Goal: Information Seeking & Learning: Learn about a topic

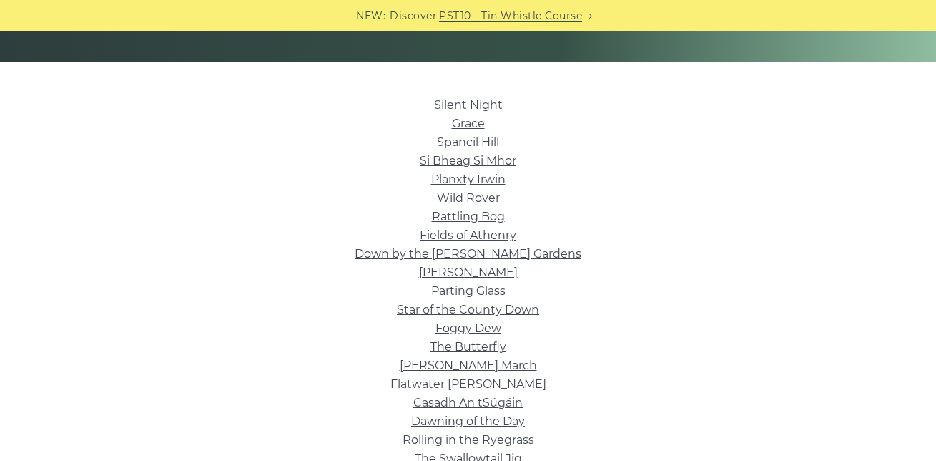
scroll to position [315, 0]
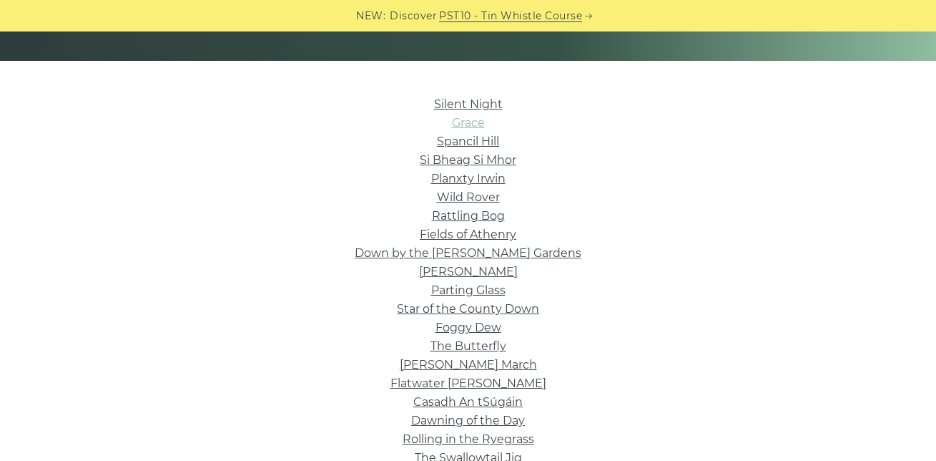
click at [476, 122] on link "Grace" at bounding box center [468, 123] width 33 height 14
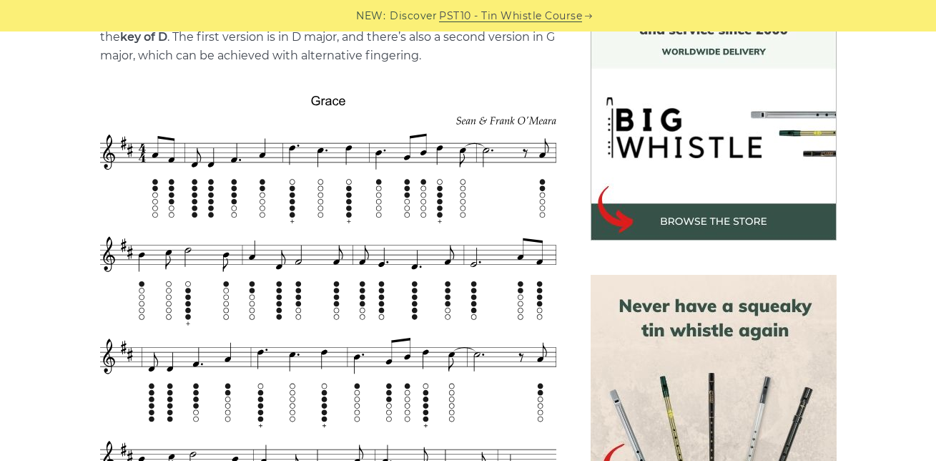
scroll to position [458, 0]
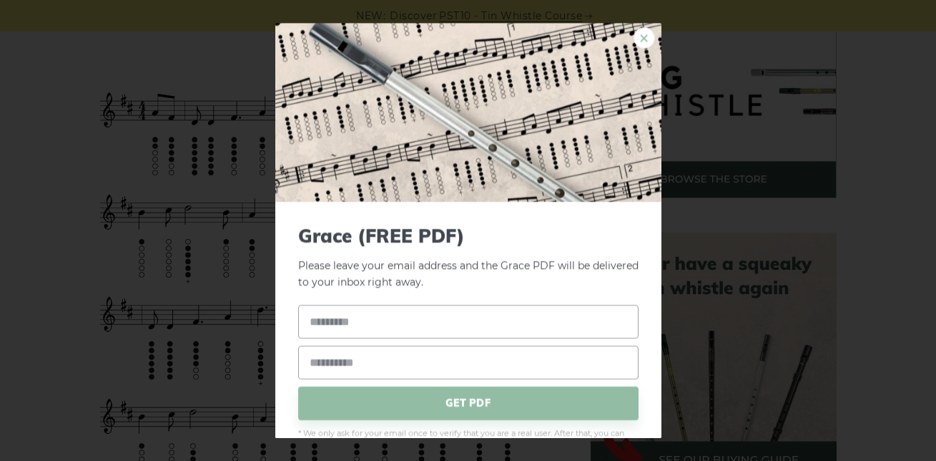
click at [635, 33] on link "×" at bounding box center [644, 37] width 21 height 21
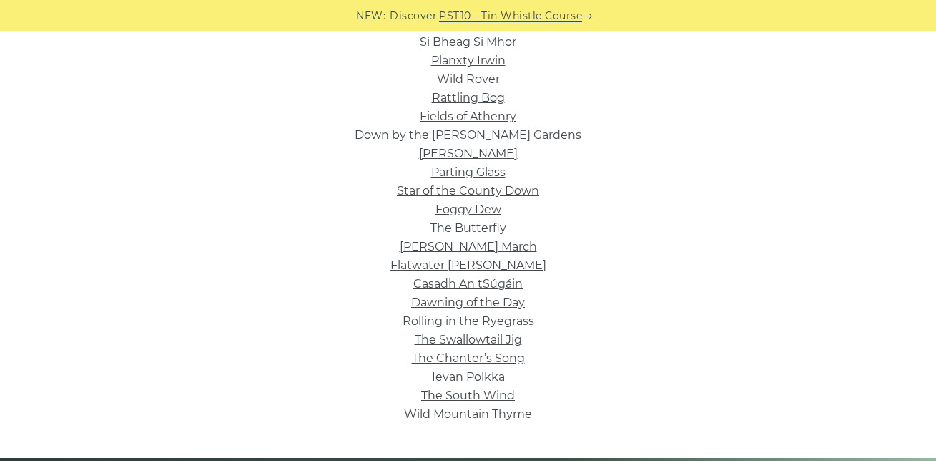
scroll to position [458, 0]
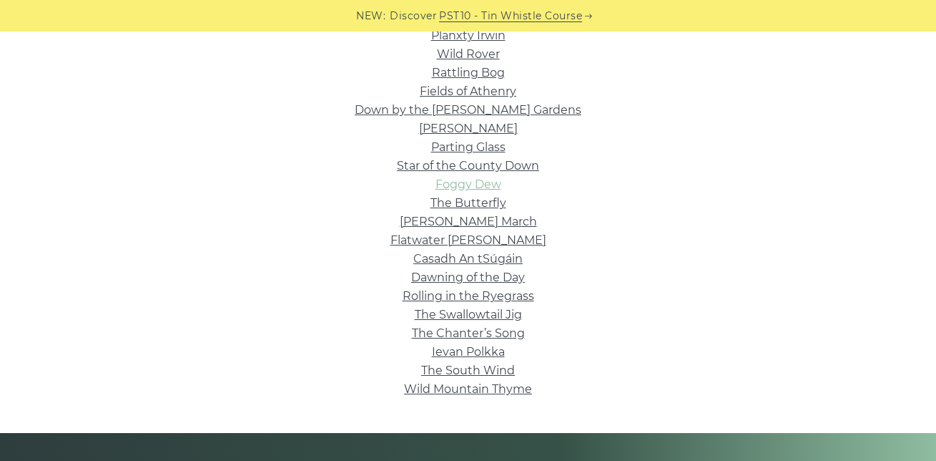
click at [456, 182] on link "Foggy Dew" at bounding box center [469, 184] width 66 height 14
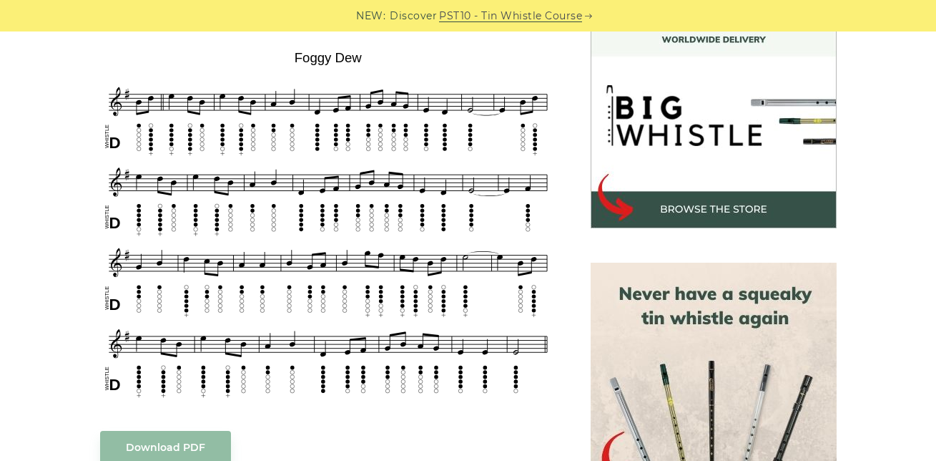
scroll to position [429, 0]
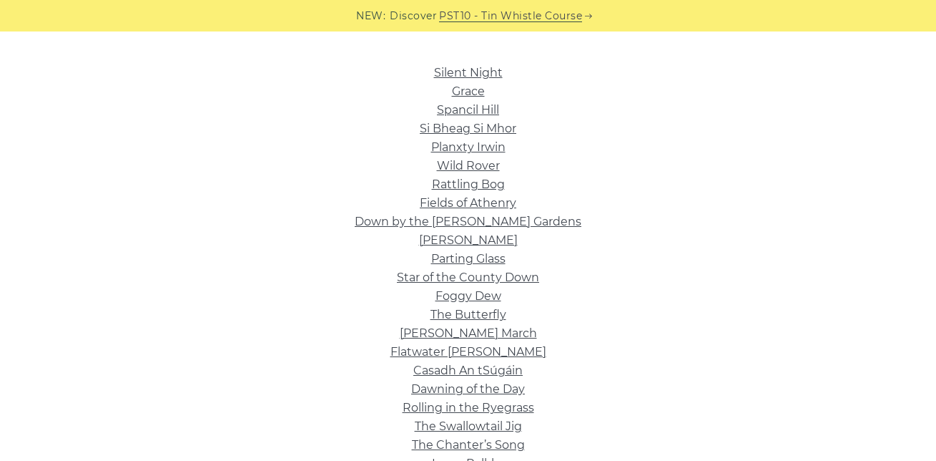
scroll to position [343, 0]
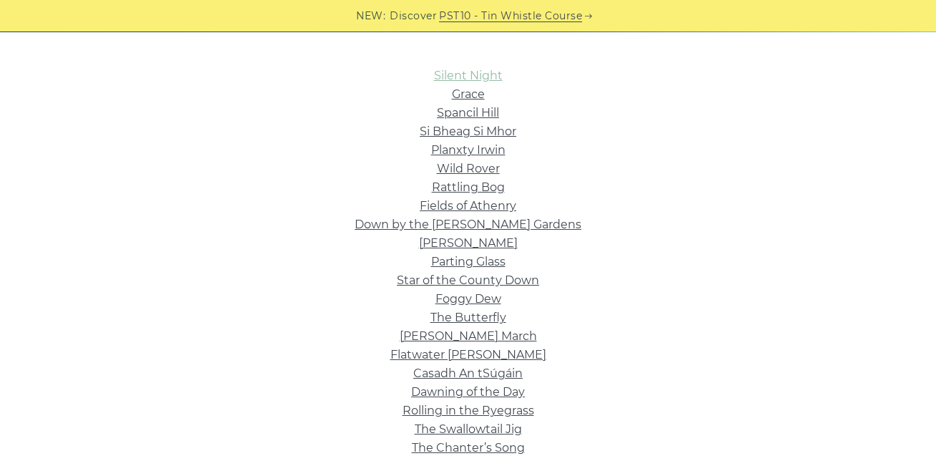
click at [491, 79] on link "Silent Night" at bounding box center [468, 76] width 69 height 14
click at [476, 170] on link "Wild Rover" at bounding box center [468, 169] width 63 height 14
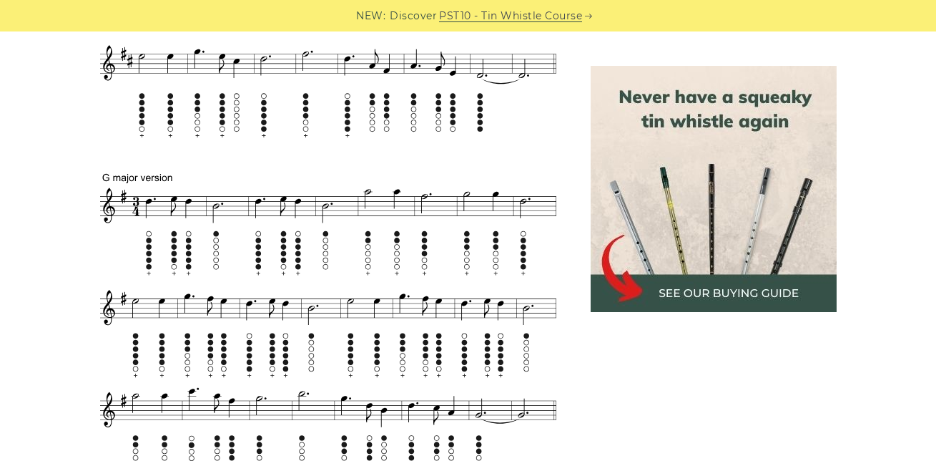
scroll to position [772, 0]
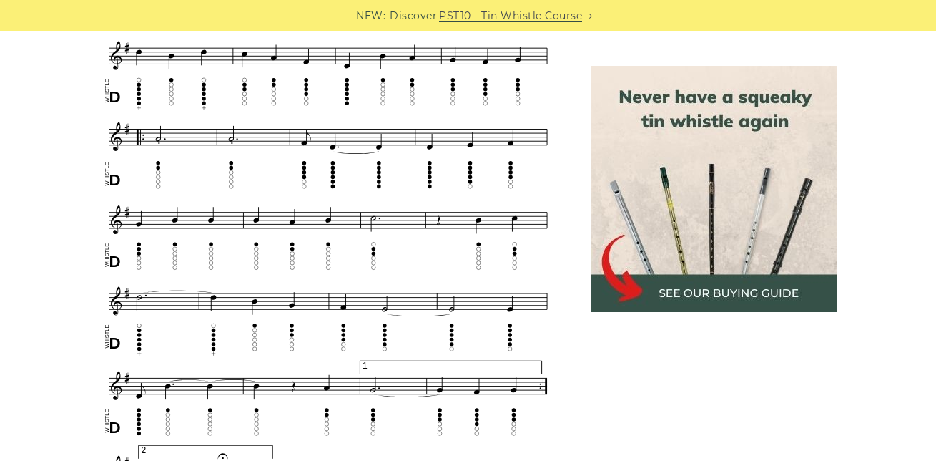
scroll to position [801, 0]
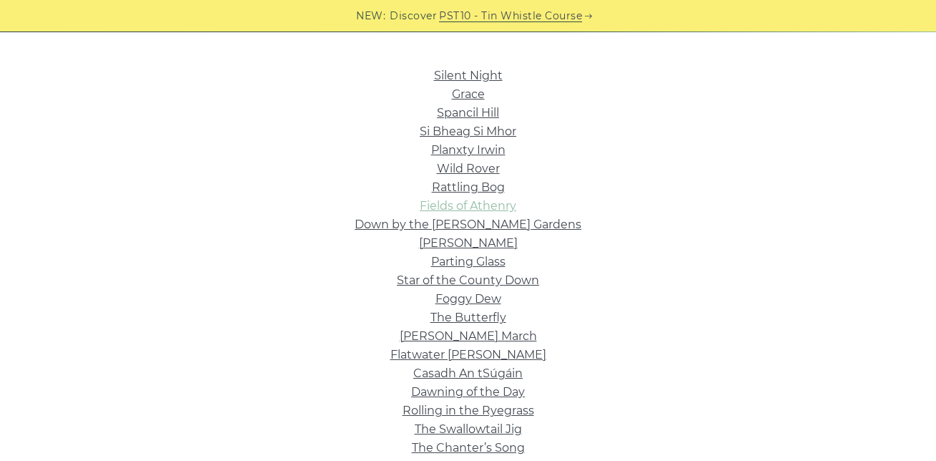
click at [467, 205] on link "Fields of Athenry" at bounding box center [468, 206] width 97 height 14
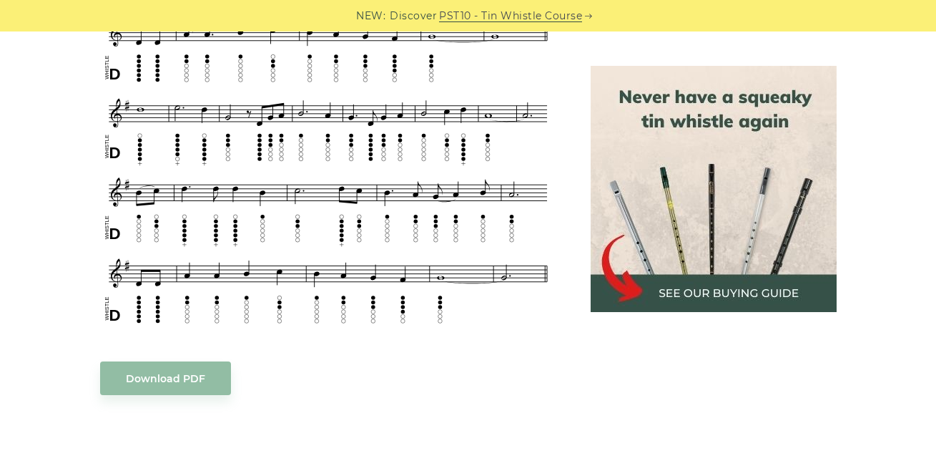
scroll to position [744, 0]
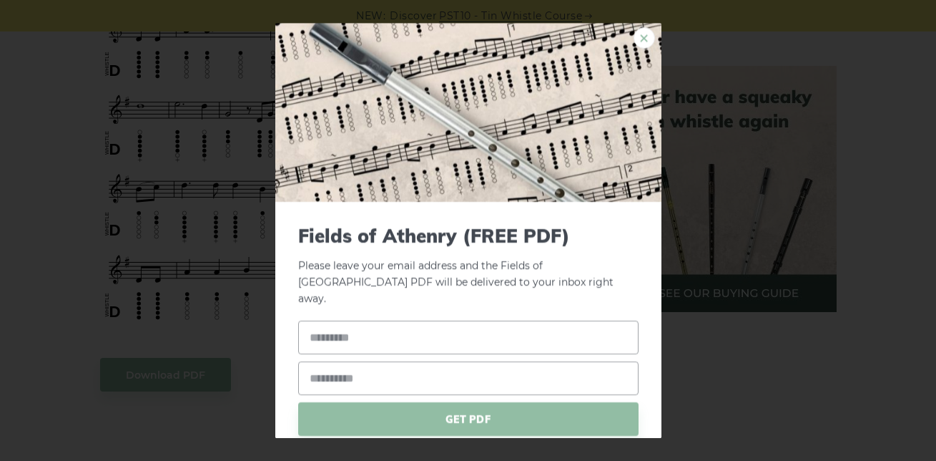
drag, startPoint x: 0, startPoint y: 0, endPoint x: 629, endPoint y: 37, distance: 630.5
click at [634, 37] on link "×" at bounding box center [644, 37] width 21 height 21
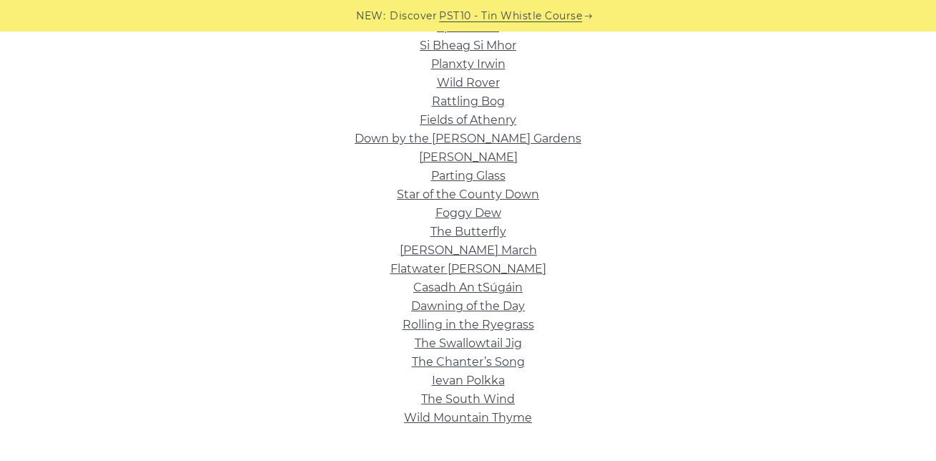
scroll to position [458, 0]
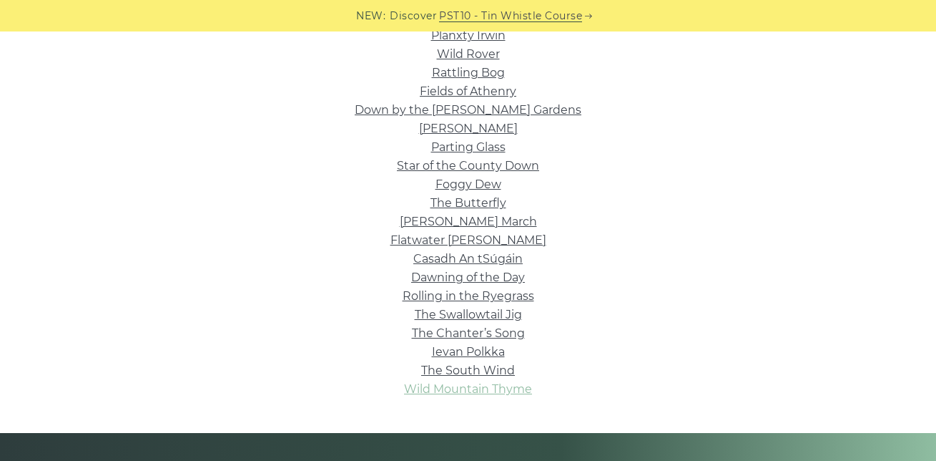
click at [416, 389] on link "Wild Mountain Thyme" at bounding box center [468, 389] width 128 height 14
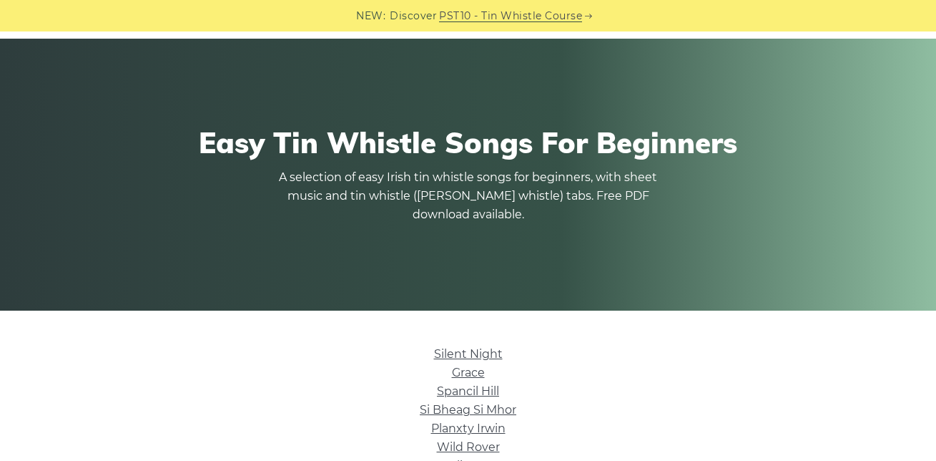
scroll to position [57, 0]
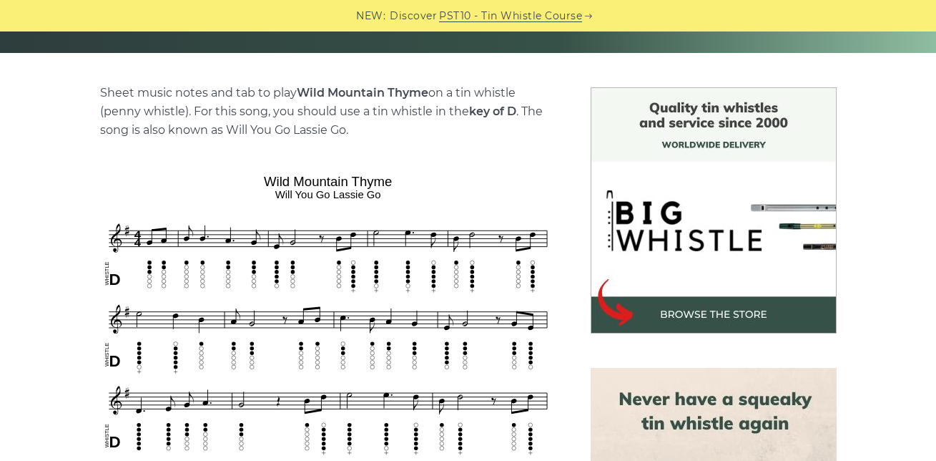
scroll to position [401, 0]
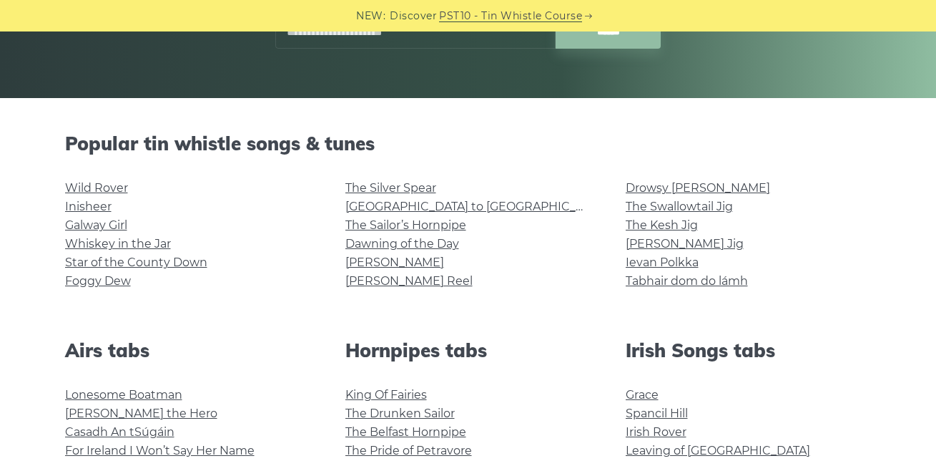
scroll to position [286, 0]
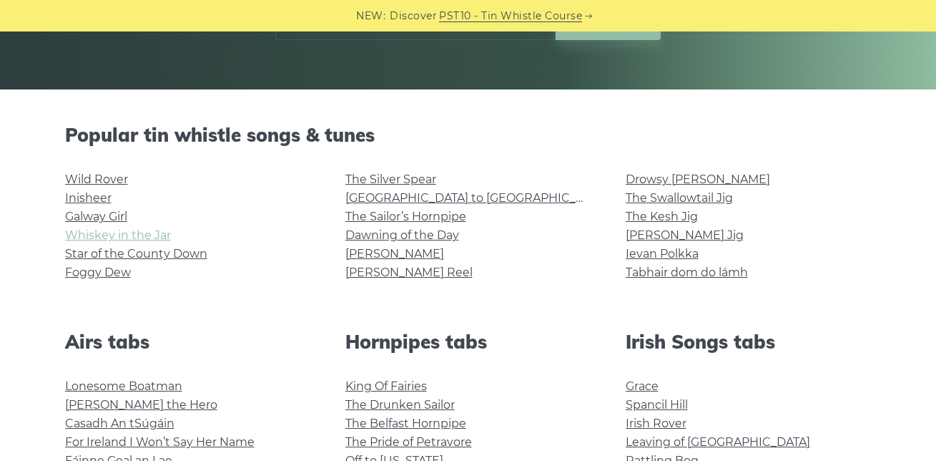
click at [149, 234] on link "Whiskey in the Jar" at bounding box center [118, 235] width 106 height 14
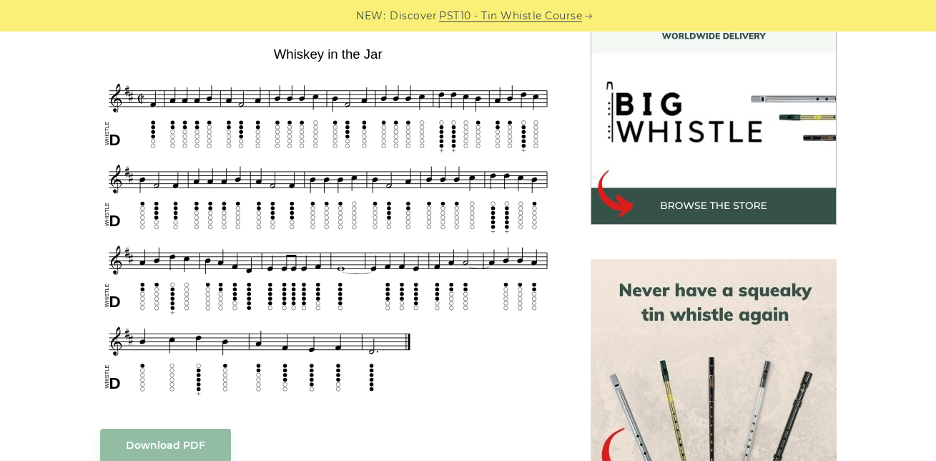
scroll to position [429, 0]
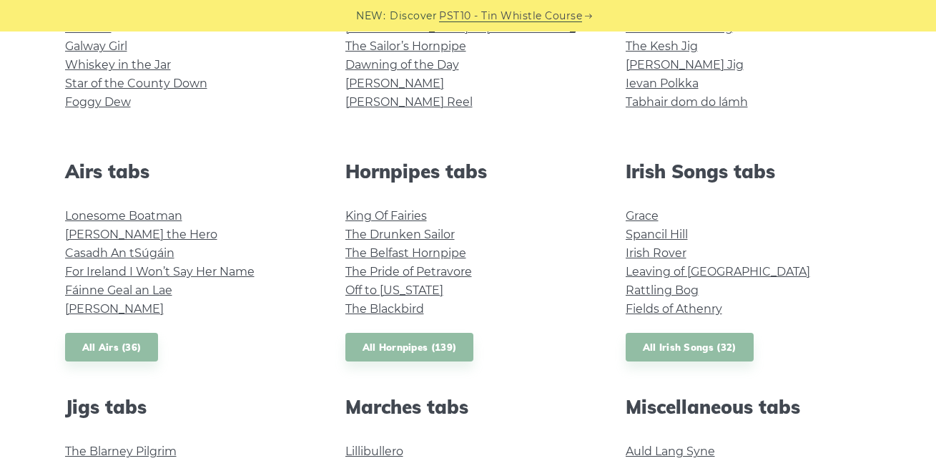
scroll to position [458, 0]
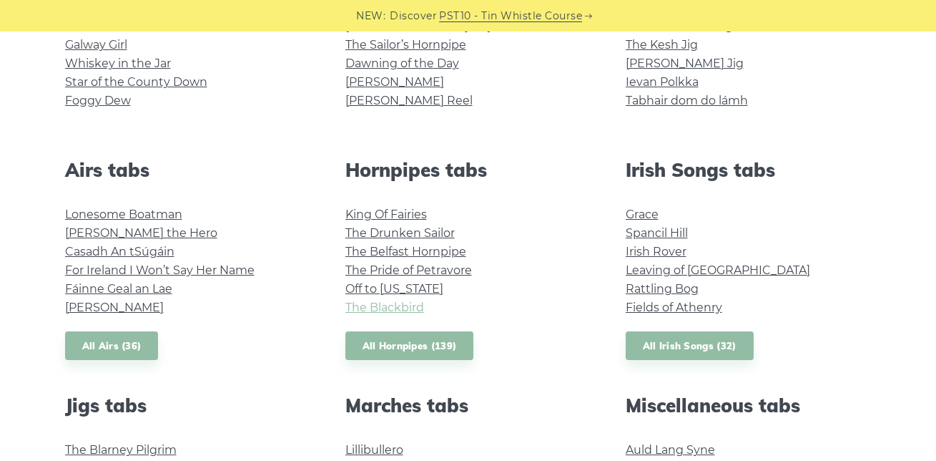
click at [415, 300] on link "The Blackbird" at bounding box center [384, 307] width 79 height 14
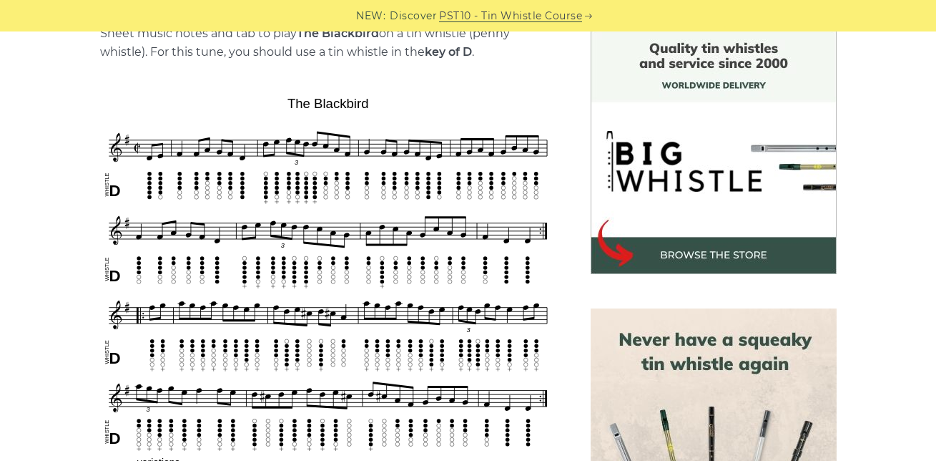
scroll to position [401, 0]
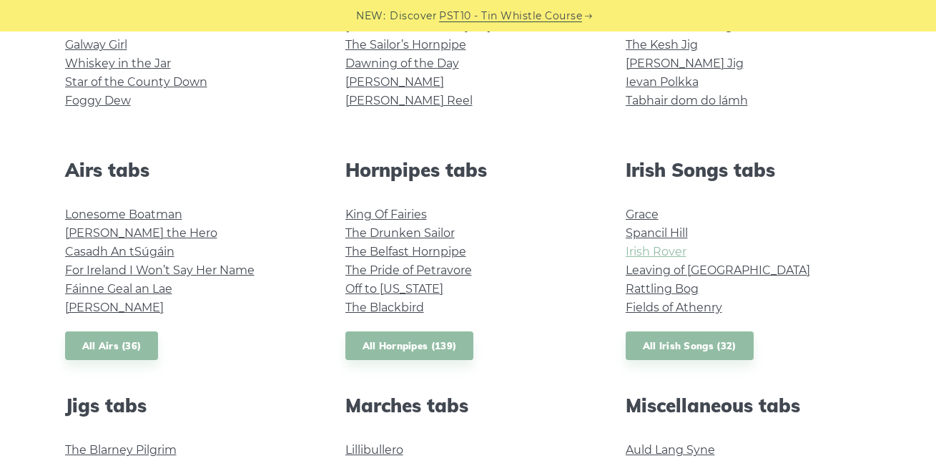
click at [663, 252] on link "Irish Rover" at bounding box center [656, 252] width 61 height 14
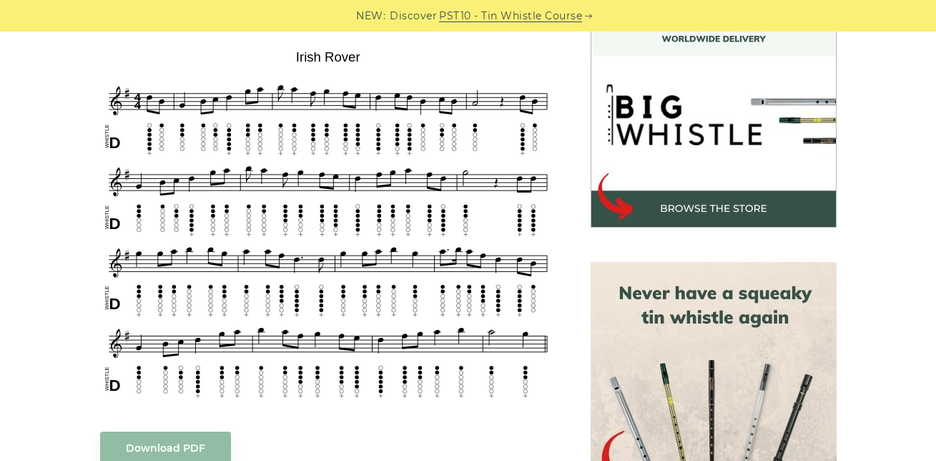
scroll to position [429, 0]
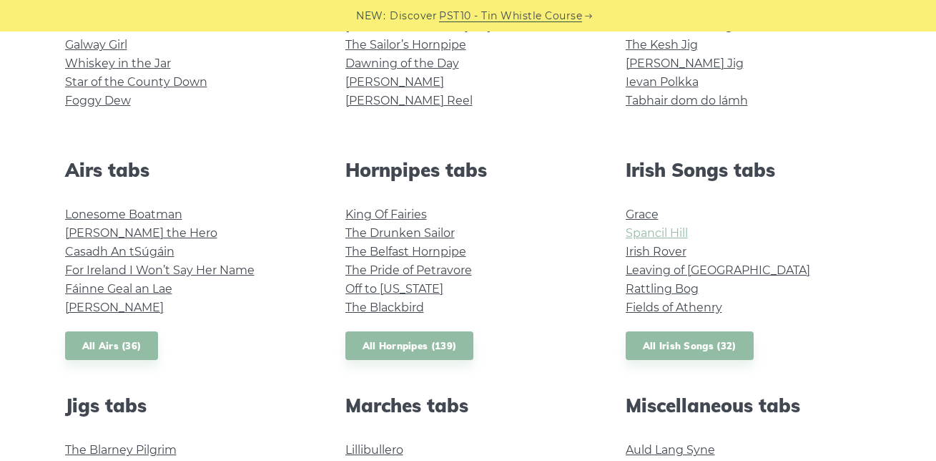
click at [670, 232] on link "Spancil Hill" at bounding box center [657, 233] width 62 height 14
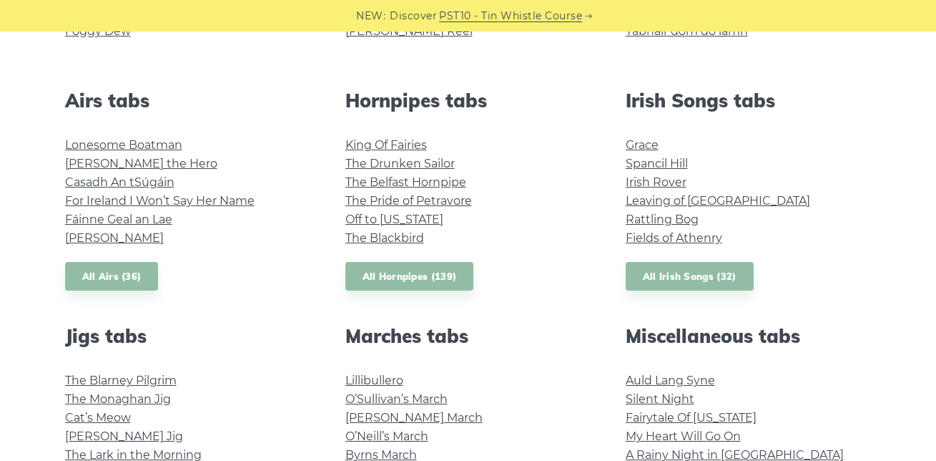
scroll to position [687, 0]
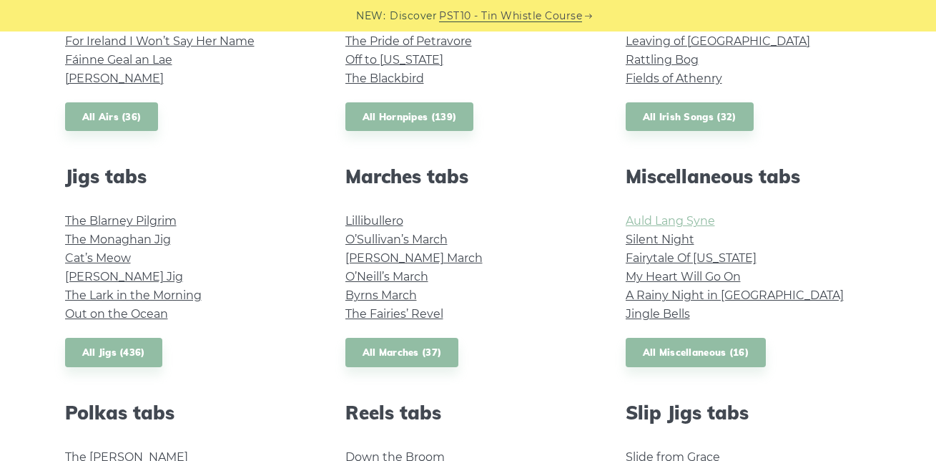
click at [694, 220] on link "Auld Lang Syne" at bounding box center [670, 221] width 89 height 14
click at [710, 253] on link "Fairytale Of New York" at bounding box center [691, 258] width 131 height 14
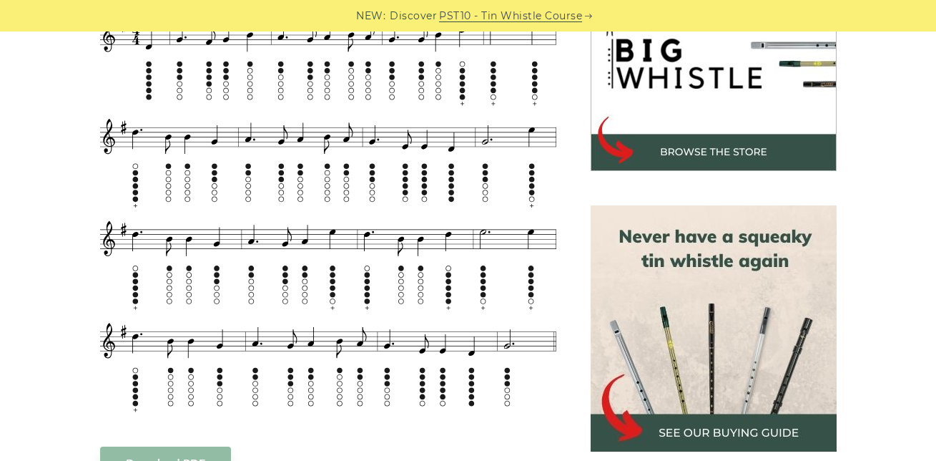
scroll to position [486, 0]
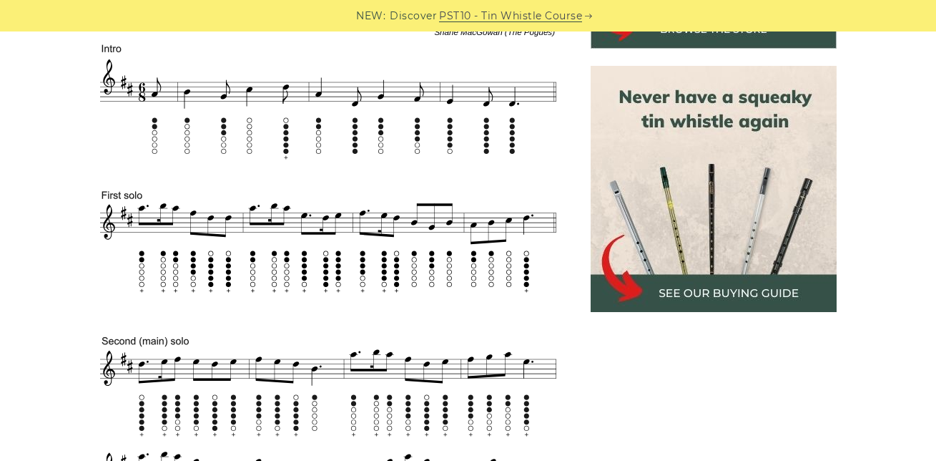
scroll to position [572, 0]
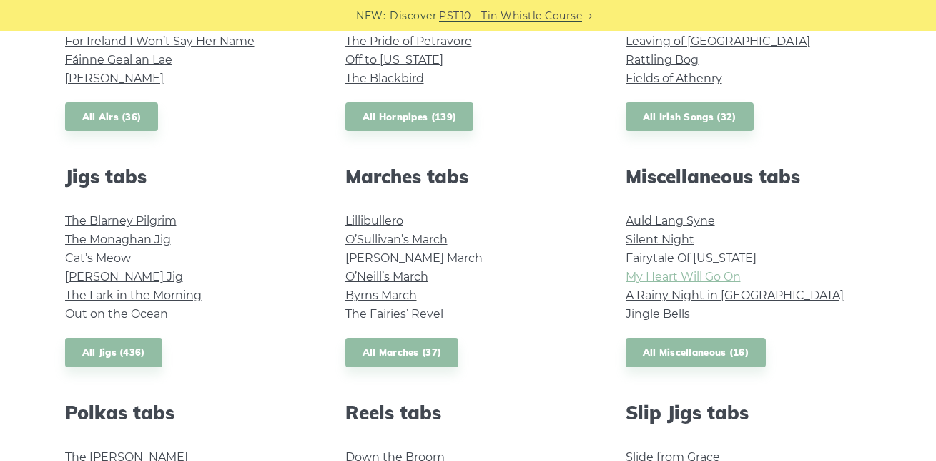
click at [680, 273] on link "My Heart Will Go On" at bounding box center [683, 277] width 115 height 14
click at [659, 299] on link "A Rainy Night in [GEOGRAPHIC_DATA]" at bounding box center [735, 295] width 218 height 14
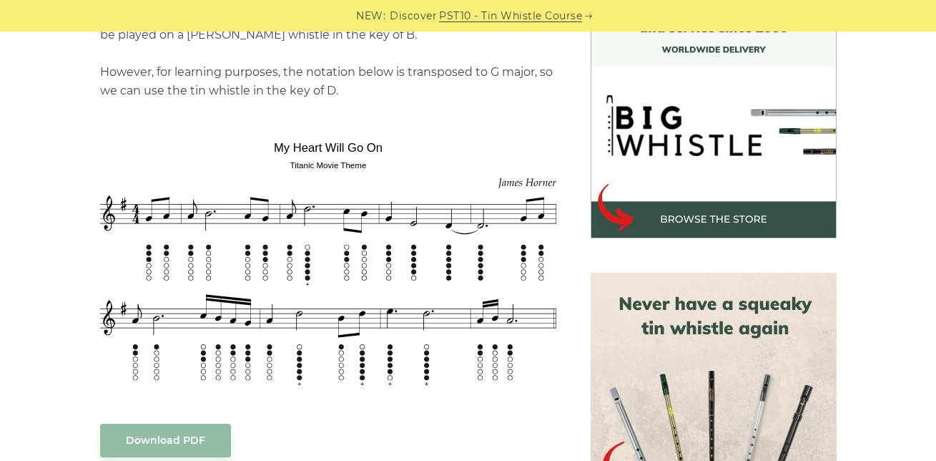
scroll to position [429, 0]
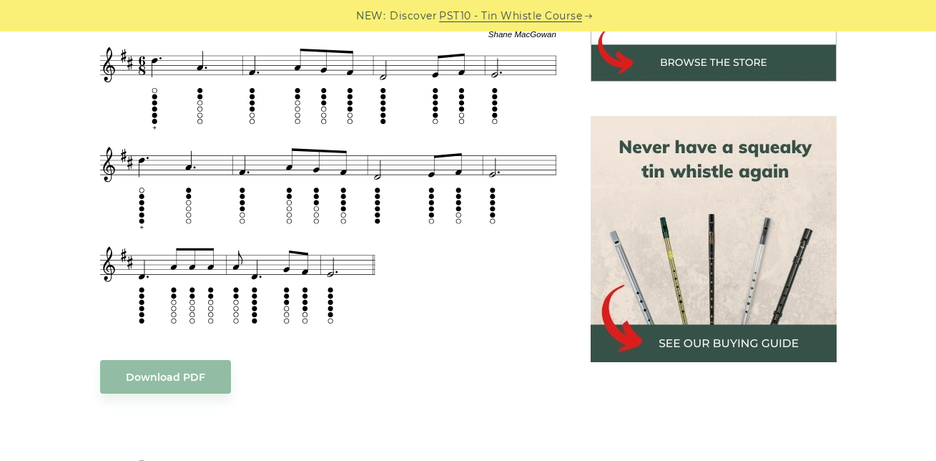
scroll to position [544, 0]
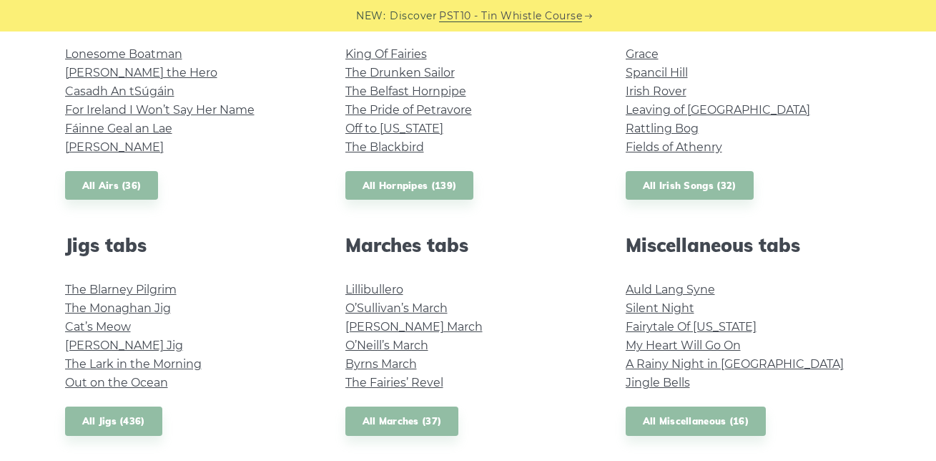
scroll to position [601, 0]
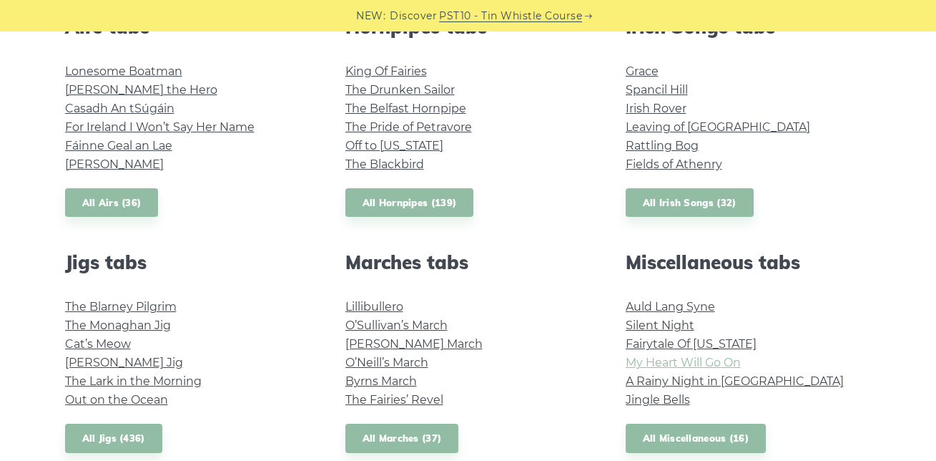
click at [678, 369] on link "My Heart Will Go On" at bounding box center [683, 362] width 115 height 14
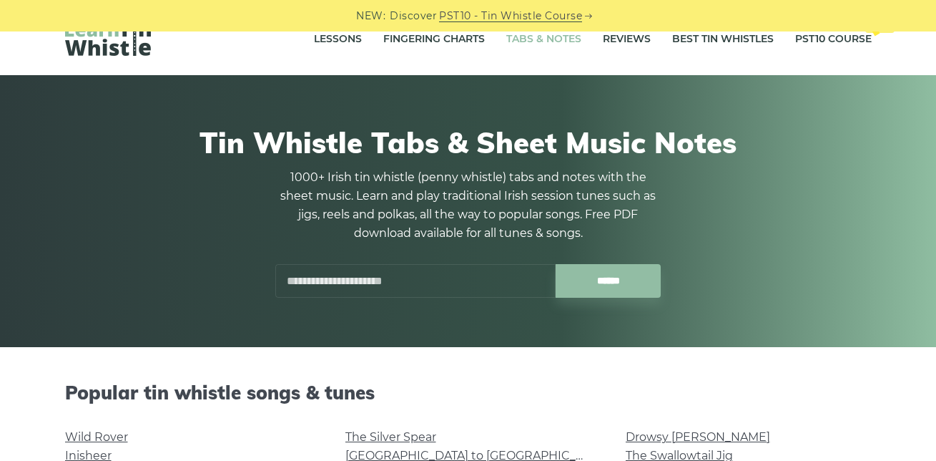
scroll to position [0, 0]
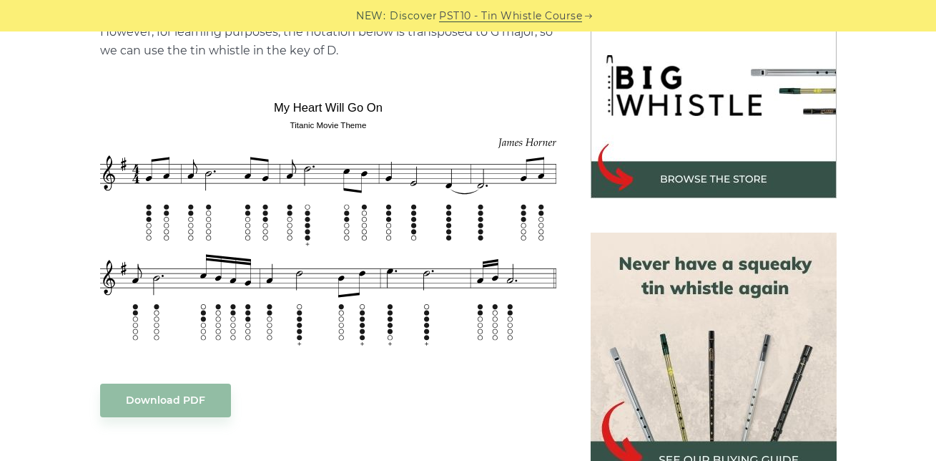
scroll to position [486, 0]
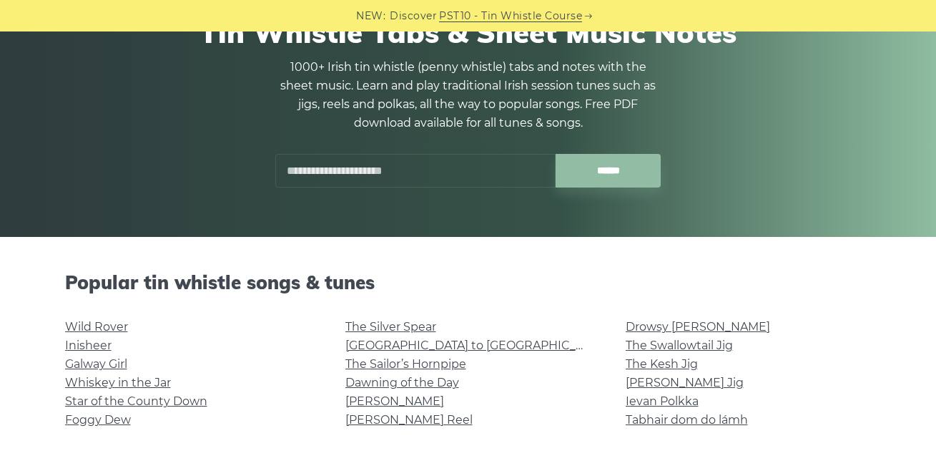
scroll to position [286, 0]
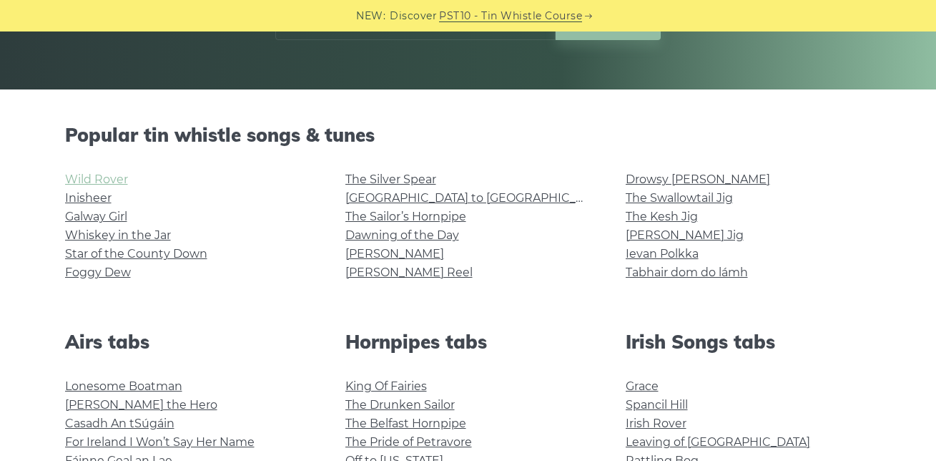
click at [107, 175] on link "Wild Rover" at bounding box center [96, 179] width 63 height 14
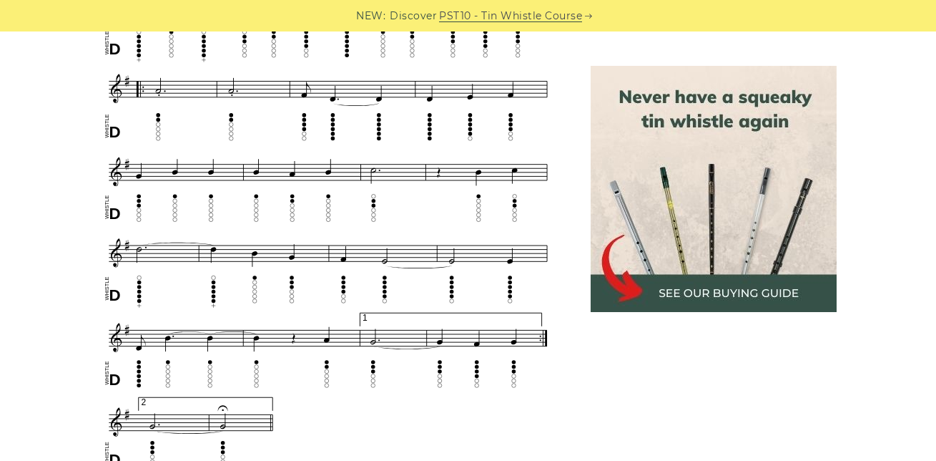
scroll to position [916, 0]
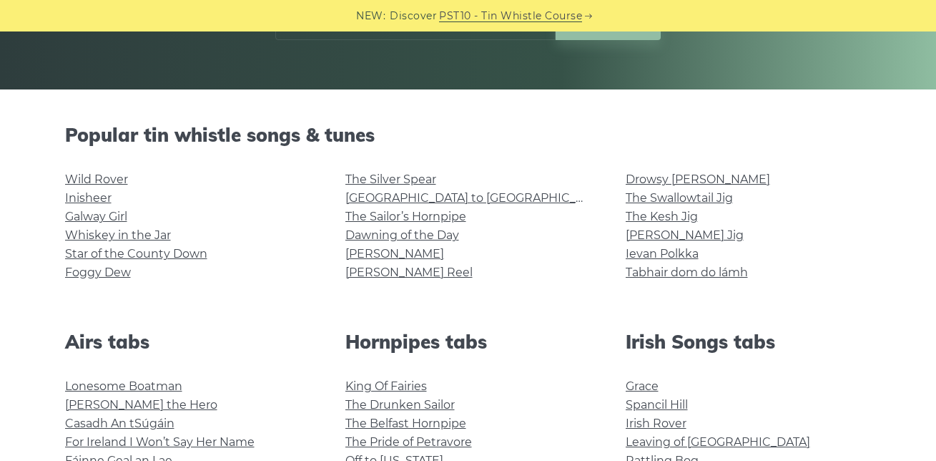
scroll to position [689, 0]
